Goal: Task Accomplishment & Management: Use online tool/utility

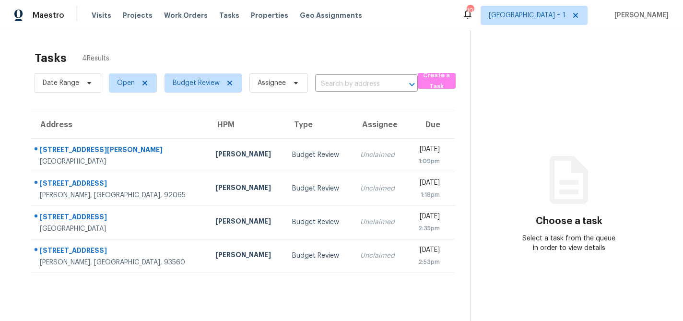
scroll to position [30, 0]
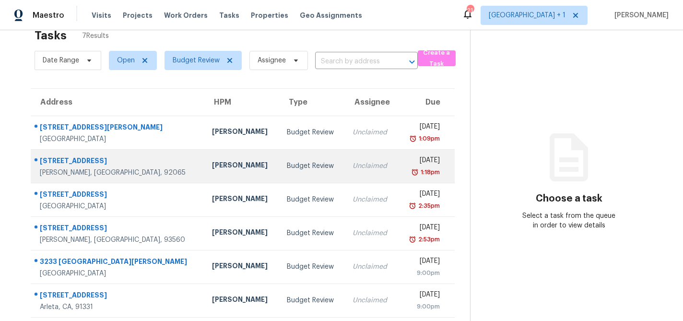
scroll to position [60, 0]
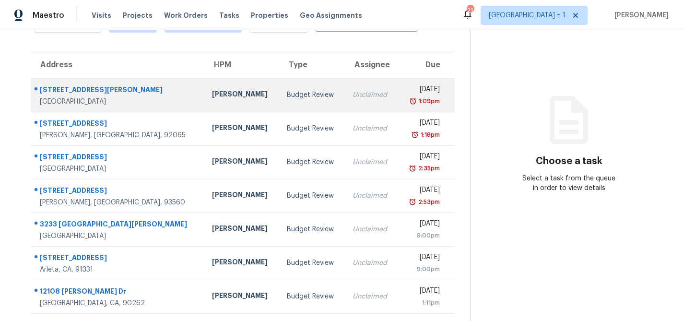
click at [352, 93] on div "Unclaimed" at bounding box center [370, 95] width 37 height 10
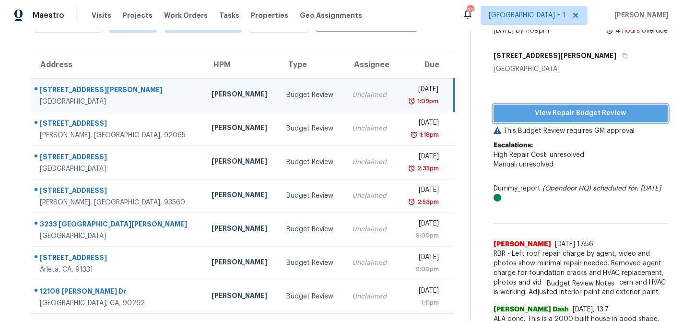
click at [560, 111] on span "View Repair Budget Review" at bounding box center [580, 113] width 159 height 12
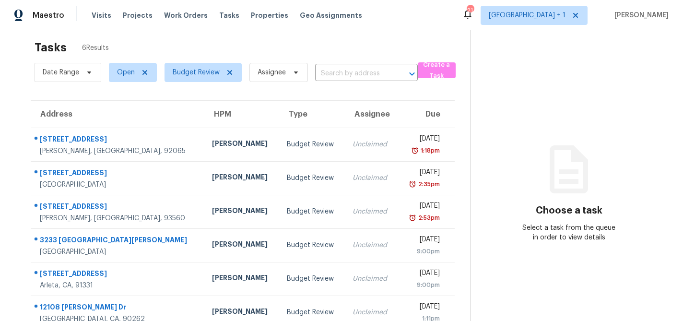
scroll to position [30, 0]
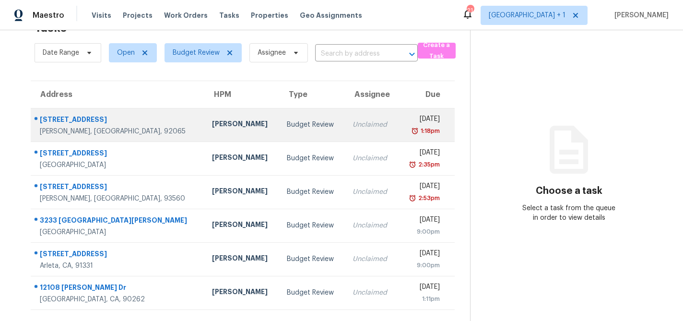
click at [287, 123] on div "Budget Review" at bounding box center [312, 125] width 50 height 10
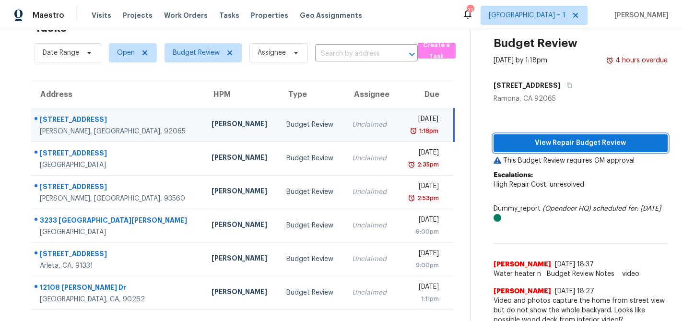
click at [557, 144] on span "View Repair Budget Review" at bounding box center [580, 143] width 159 height 12
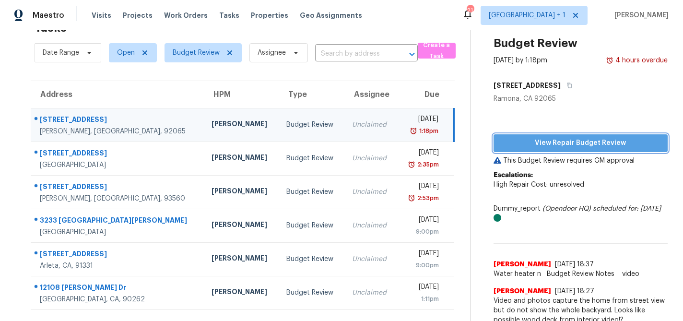
click at [550, 148] on span "View Repair Budget Review" at bounding box center [580, 143] width 159 height 12
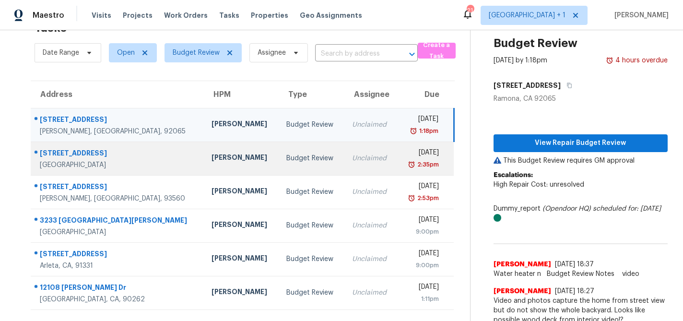
click at [286, 159] on div "Budget Review" at bounding box center [311, 158] width 50 height 10
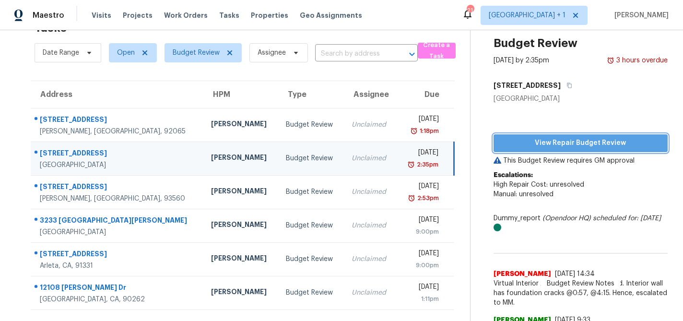
click at [552, 139] on span "View Repair Budget Review" at bounding box center [580, 143] width 159 height 12
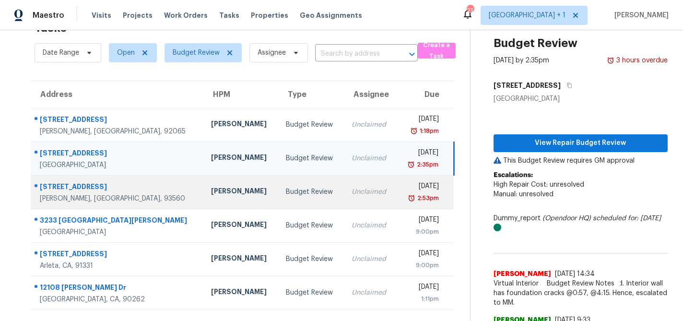
click at [351, 195] on div "Unclaimed" at bounding box center [369, 192] width 37 height 10
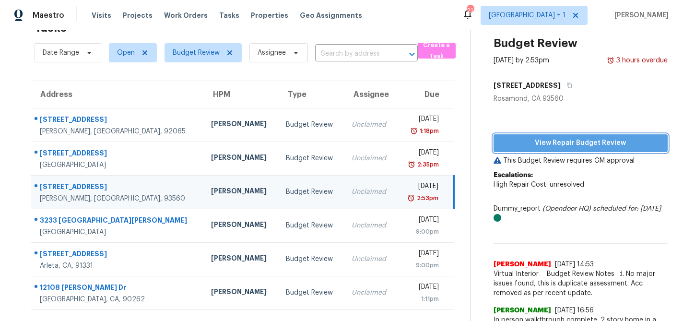
click at [565, 140] on span "View Repair Budget Review" at bounding box center [580, 143] width 159 height 12
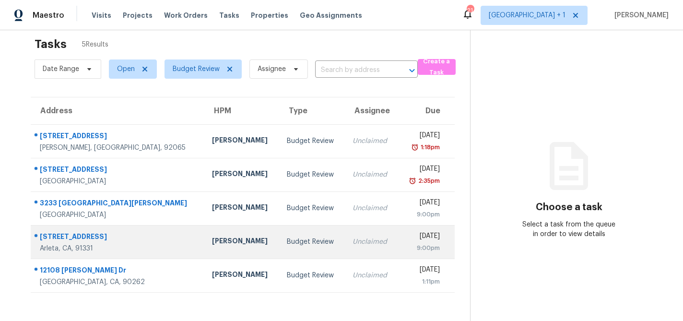
scroll to position [30, 0]
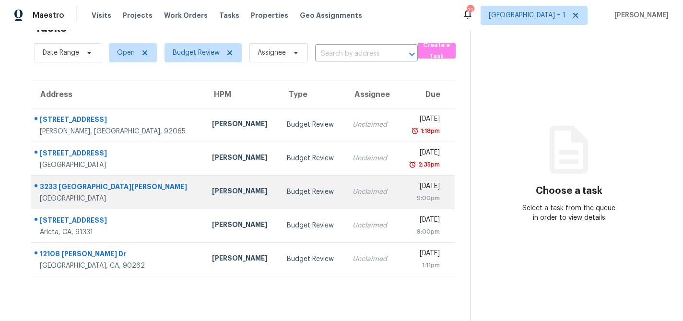
click at [287, 195] on div "Budget Review" at bounding box center [312, 192] width 50 height 10
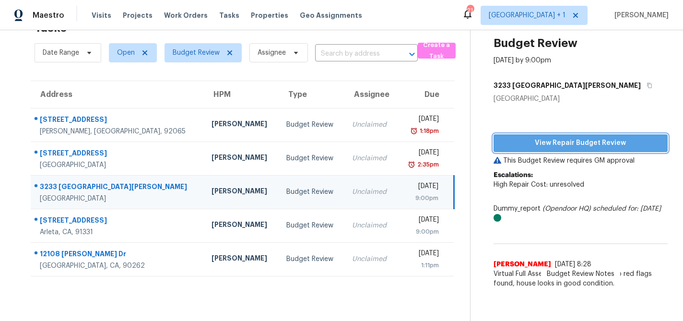
click at [537, 143] on span "View Repair Budget Review" at bounding box center [580, 143] width 159 height 12
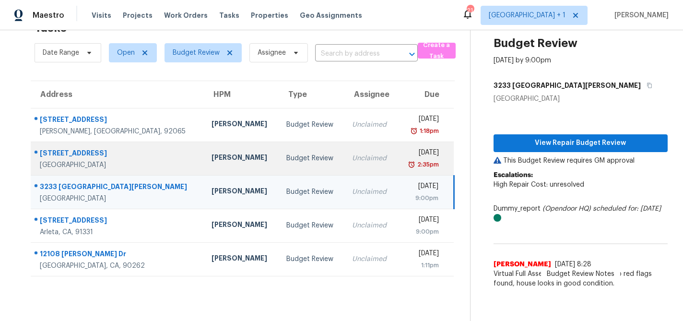
click at [286, 158] on div "Budget Review" at bounding box center [311, 158] width 50 height 10
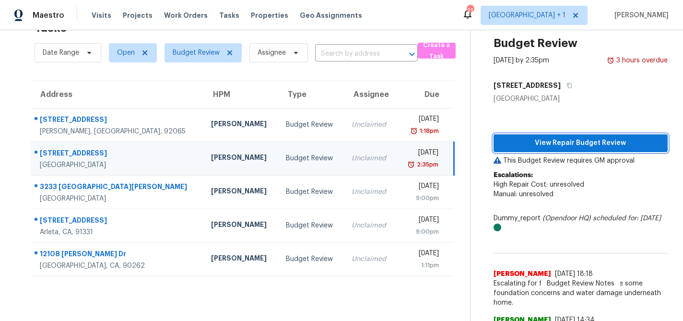
click at [552, 144] on span "View Repair Budget Review" at bounding box center [580, 143] width 159 height 12
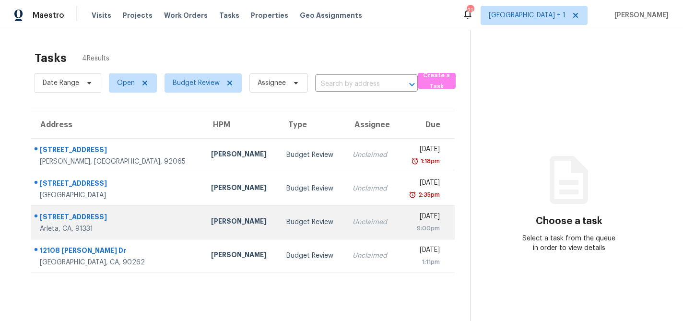
click at [298, 224] on td "Budget Review" at bounding box center [311, 222] width 66 height 34
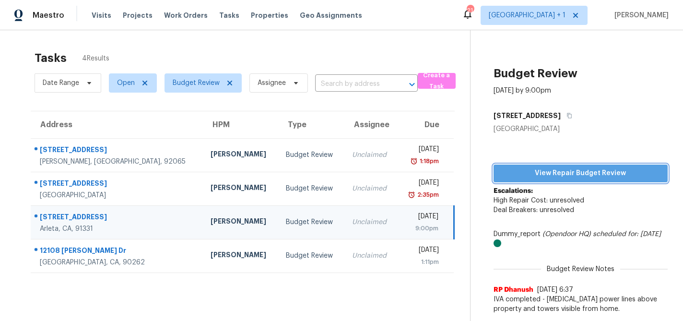
click at [574, 173] on span "View Repair Budget Review" at bounding box center [580, 173] width 159 height 12
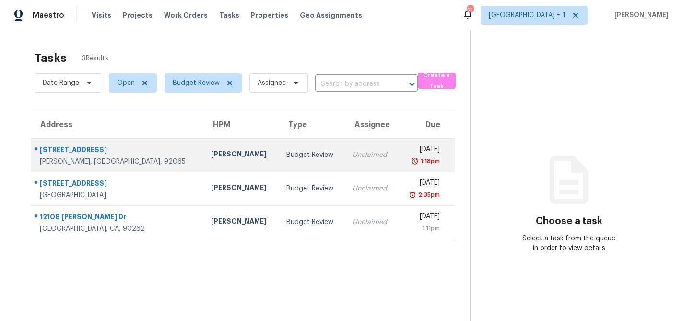
click at [278, 151] on td "Budget Review" at bounding box center [311, 155] width 66 height 34
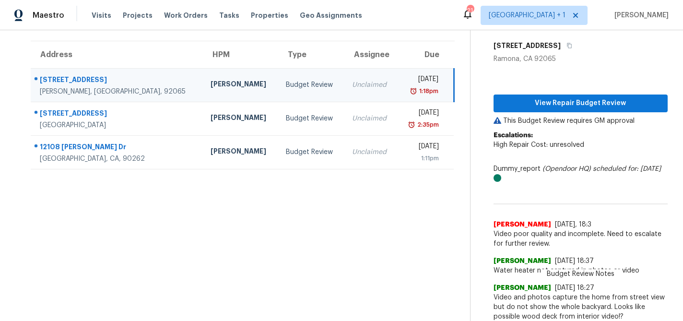
scroll to position [71, 0]
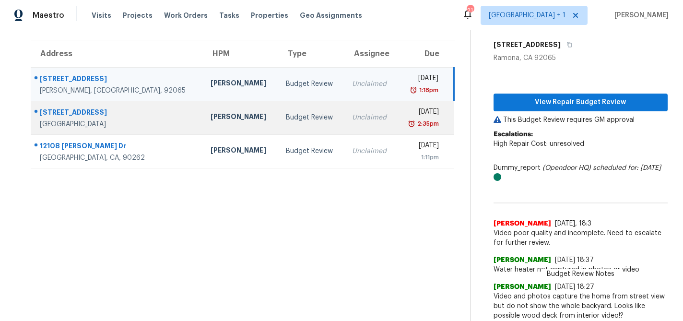
click at [289, 113] on td "Budget Review" at bounding box center [311, 118] width 66 height 34
